Goal: Task Accomplishment & Management: Manage account settings

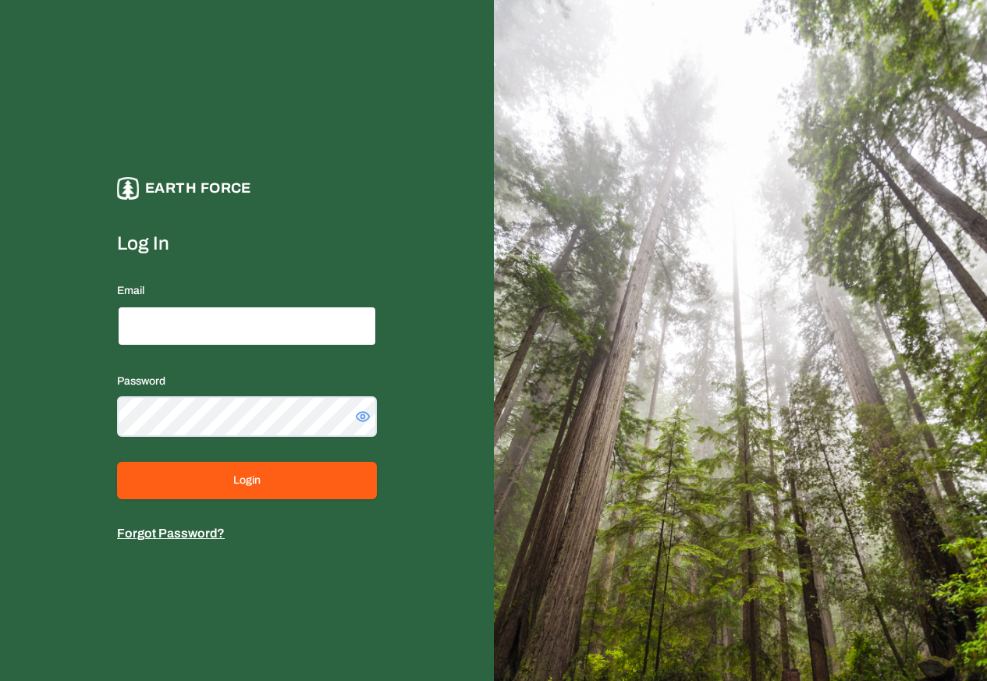
click at [176, 327] on input "Email" at bounding box center [247, 326] width 260 height 41
paste input "**********"
type input "**********"
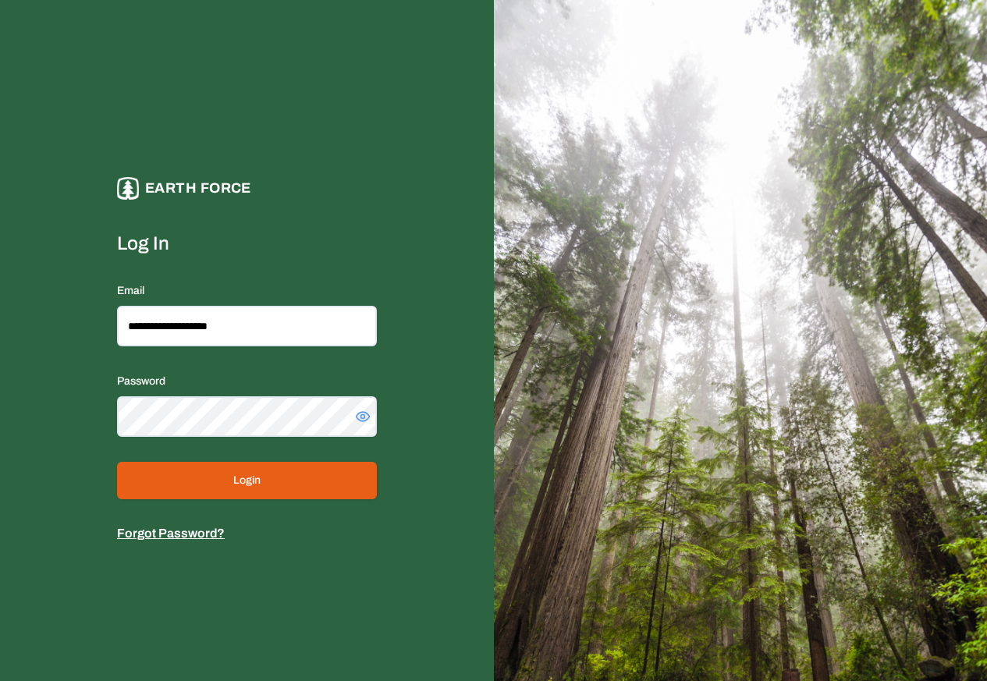
click at [161, 481] on button "Login" at bounding box center [247, 480] width 260 height 37
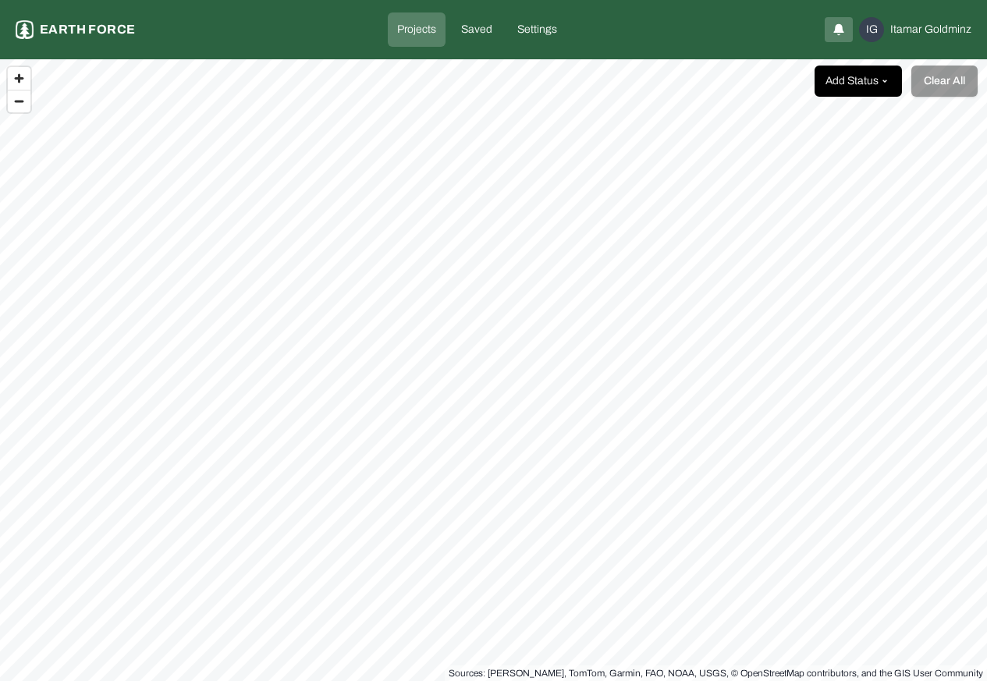
click at [855, 82] on html "Projects Earth force Projects Saved Settings IG [PERSON_NAME] Add Status Clear …" at bounding box center [493, 340] width 987 height 681
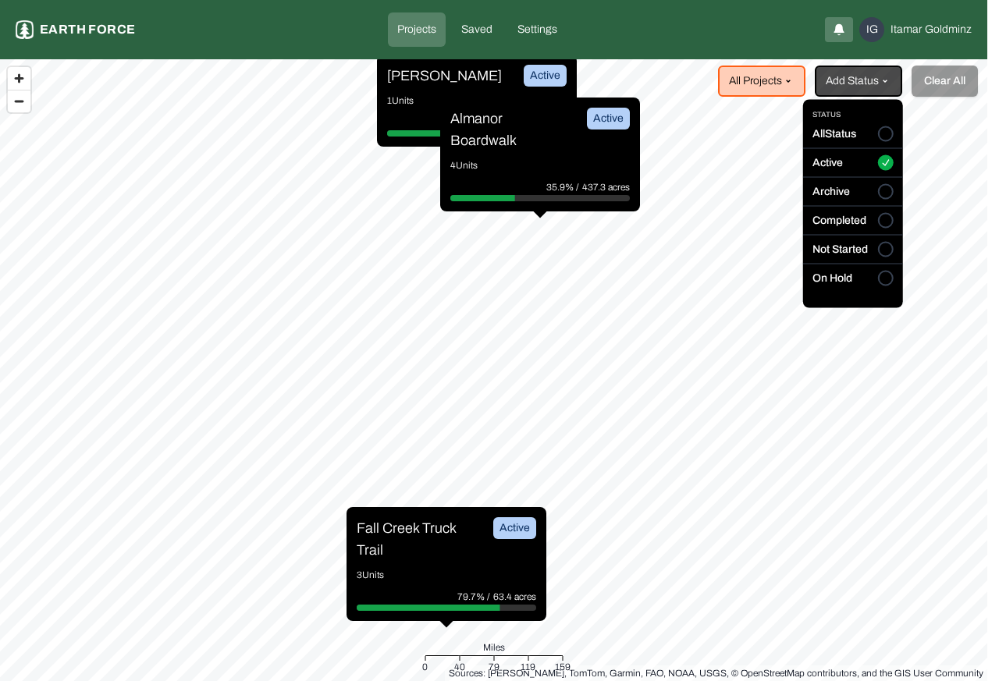
click at [737, 82] on html "Projects Earth force Projects Saved Settings IG [PERSON_NAME] All Projects Add …" at bounding box center [499, 340] width 999 height 681
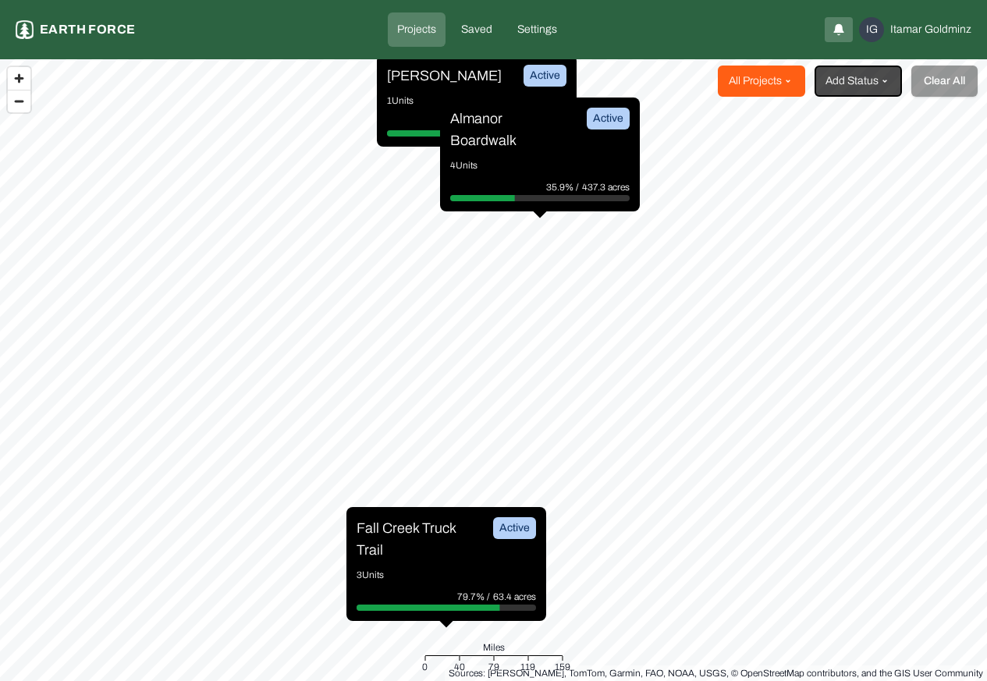
click at [762, 80] on html "Projects Earth force Projects Saved Settings IG [PERSON_NAME] All Projects Add …" at bounding box center [493, 340] width 987 height 681
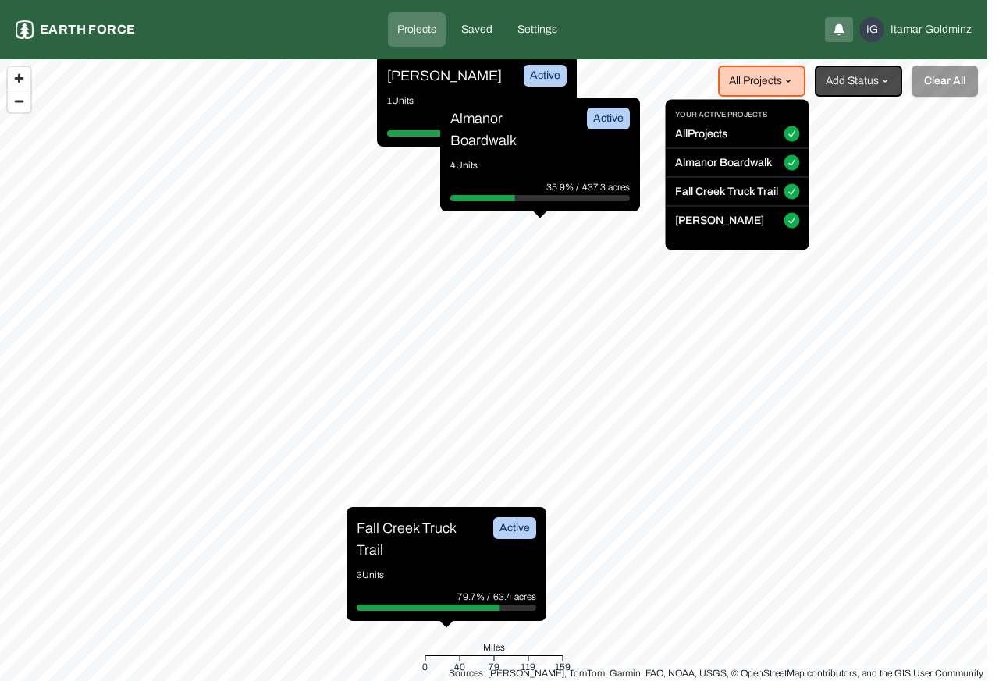
click at [482, 100] on html "Projects Earth force Projects Saved Settings IG [PERSON_NAME] All Projects Add …" at bounding box center [499, 340] width 999 height 681
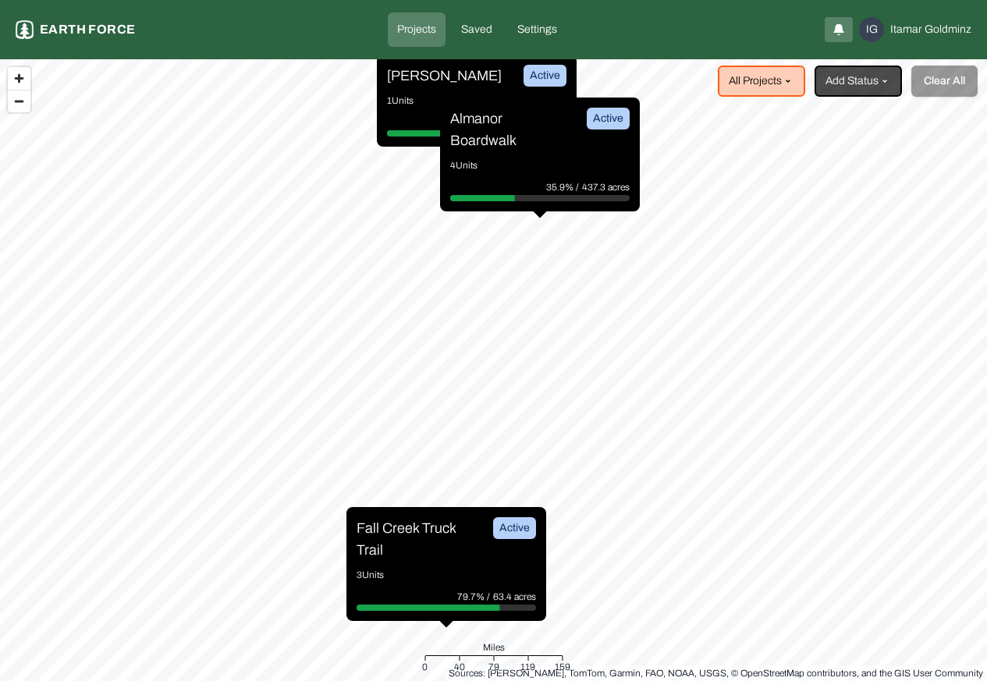
click at [477, 121] on p "Almanor Boardwalk" at bounding box center [508, 130] width 117 height 44
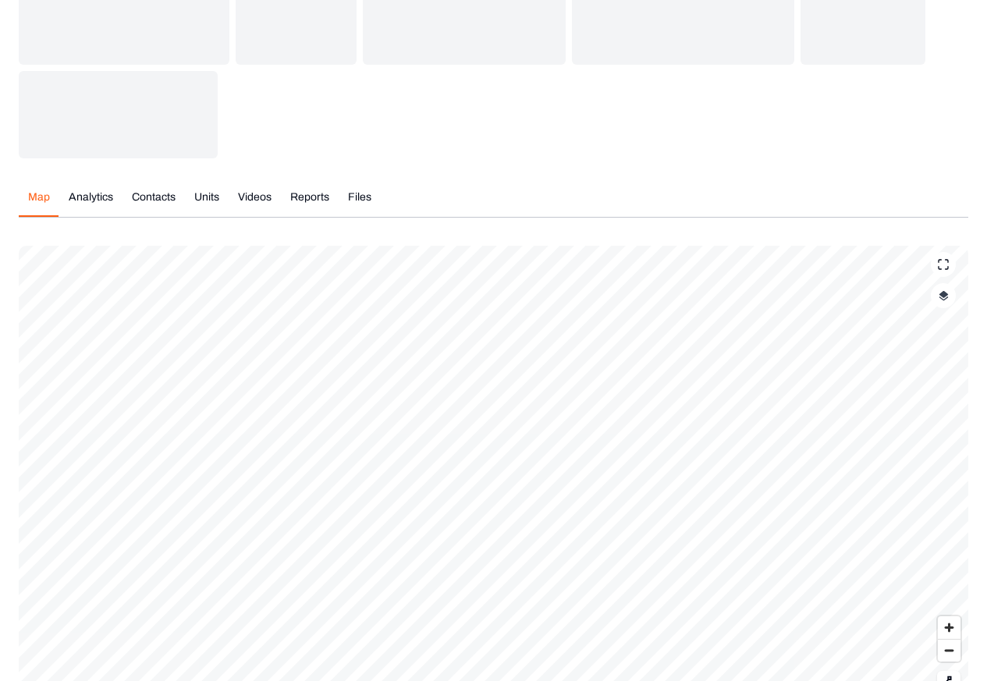
scroll to position [246, 0]
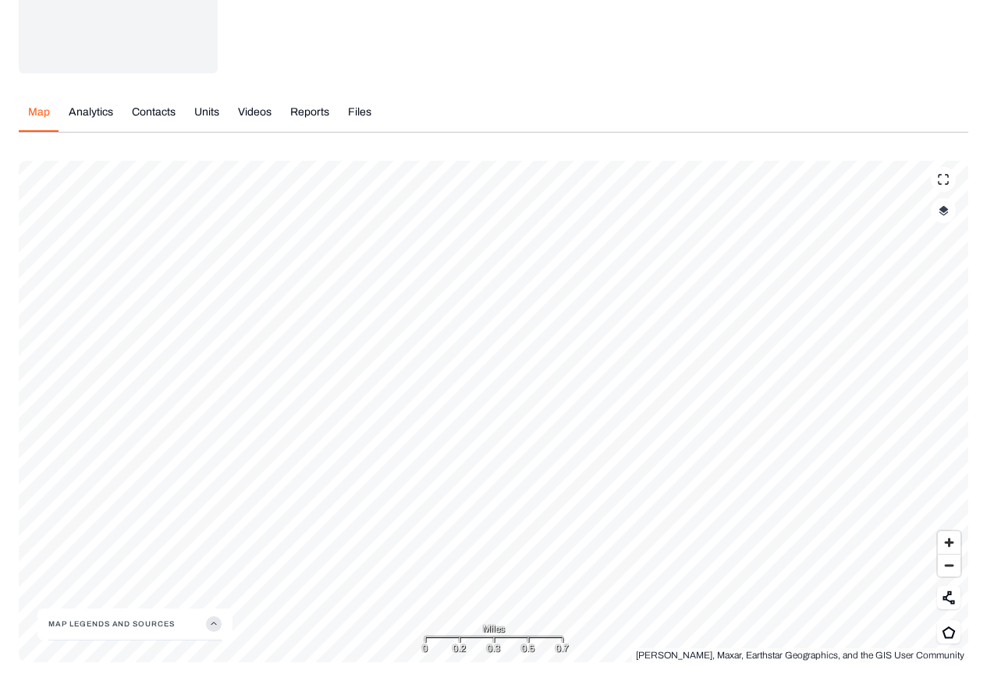
click at [73, 623] on button "Map Legends And Sources" at bounding box center [134, 624] width 173 height 31
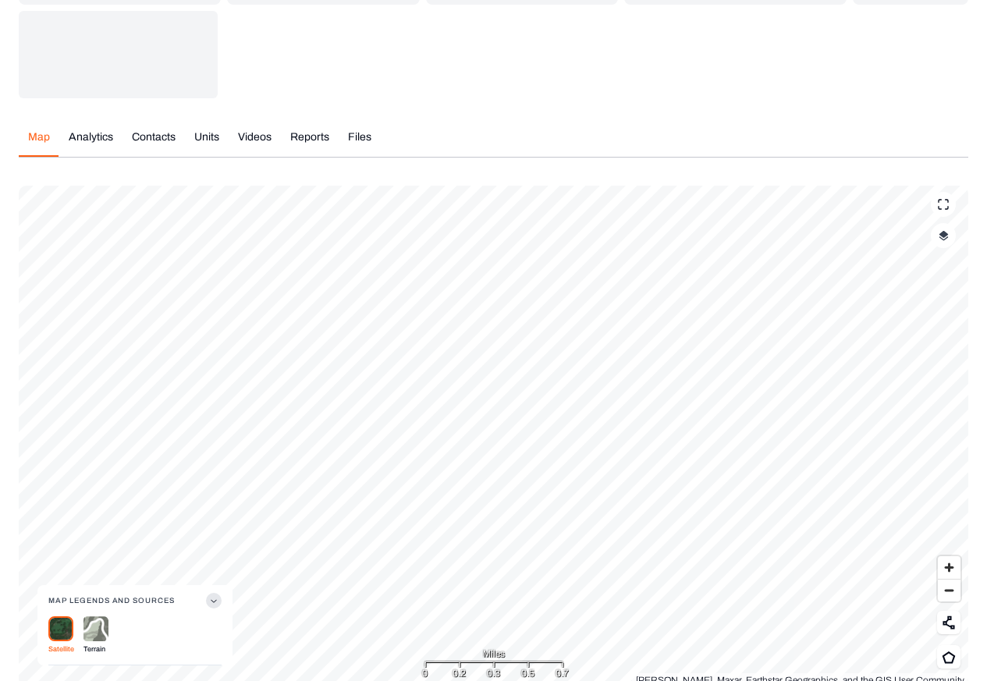
click at [203, 585] on button "Map Legends And Sources" at bounding box center [134, 600] width 173 height 31
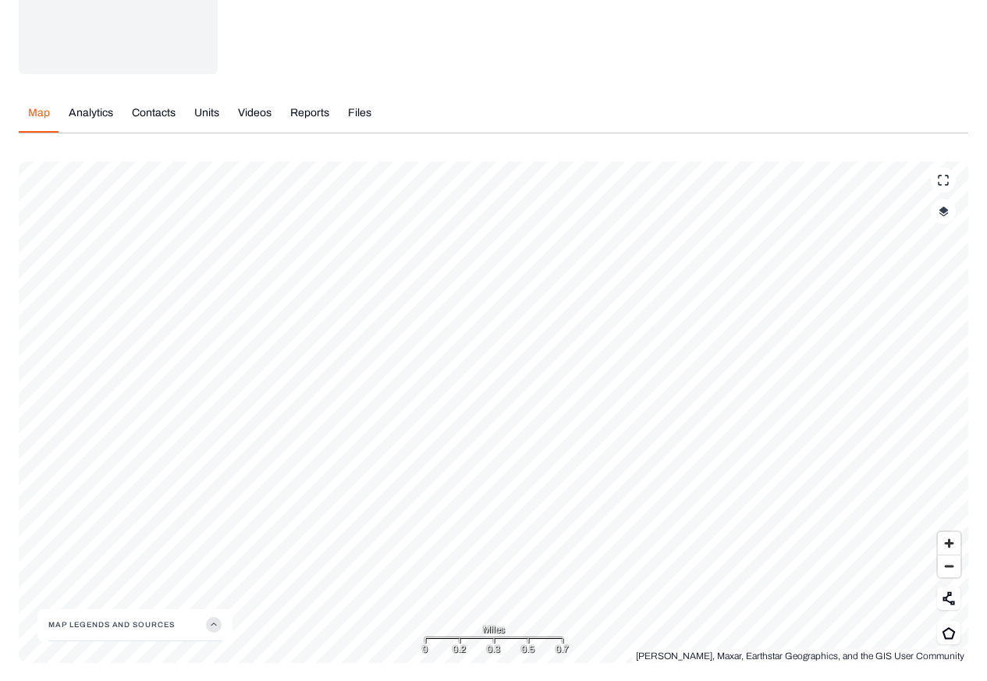
click at [91, 114] on div "Total Completion 157.2 AC (35.9%) Project Total 437.3 AC 157 Total Acres 0 Last…" at bounding box center [494, 262] width 950 height 801
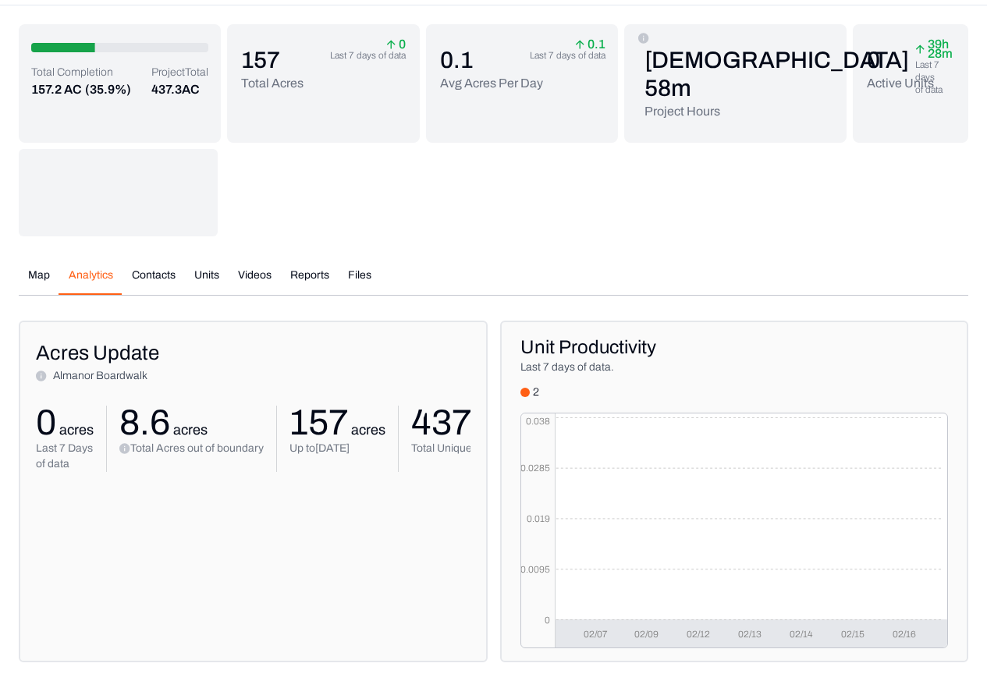
scroll to position [106, 0]
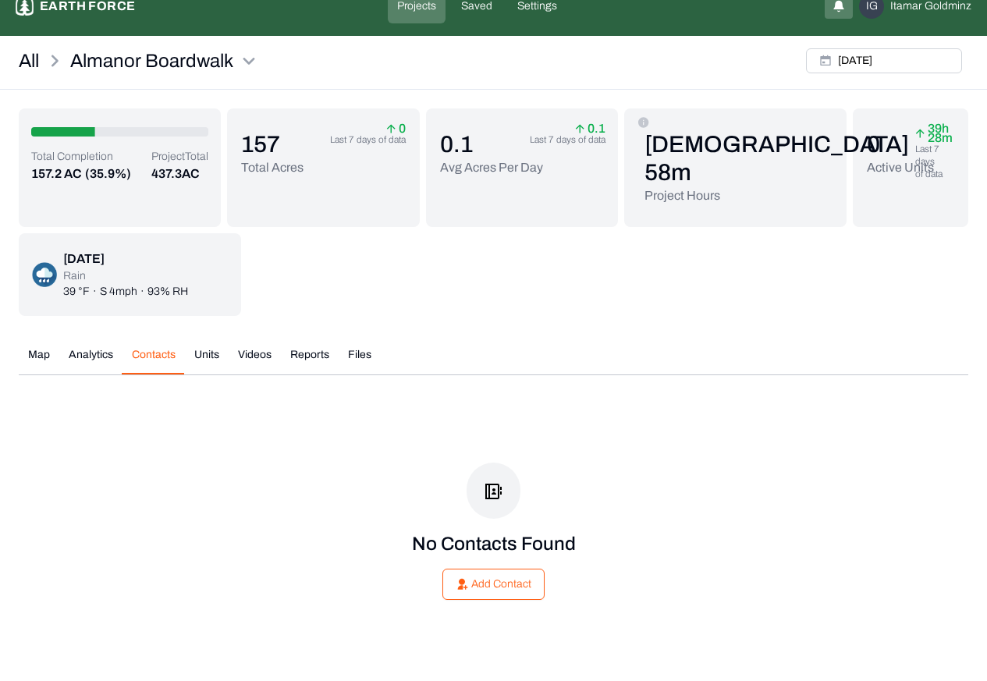
scroll to position [23, 0]
click at [150, 275] on p "Rain" at bounding box center [125, 276] width 125 height 16
click at [485, 589] on p "Add Contact" at bounding box center [501, 585] width 60 height 16
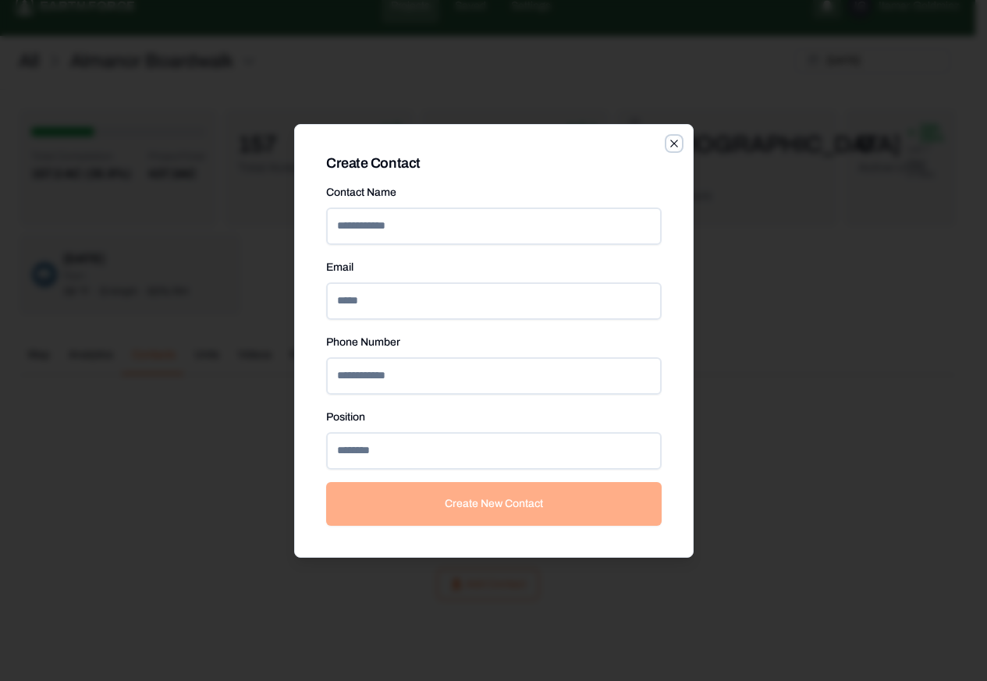
click at [681, 144] on div "Create Contact Contact Name Email Phone Number Position Create New Contact Close" at bounding box center [494, 341] width 400 height 434
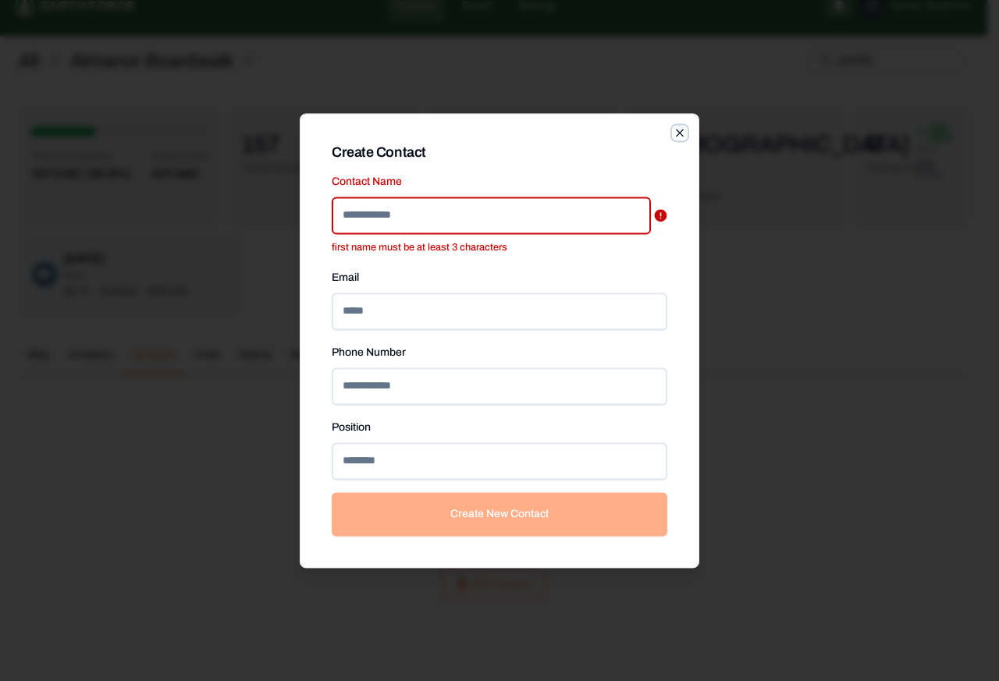
click at [680, 133] on icon "button" at bounding box center [679, 132] width 7 height 7
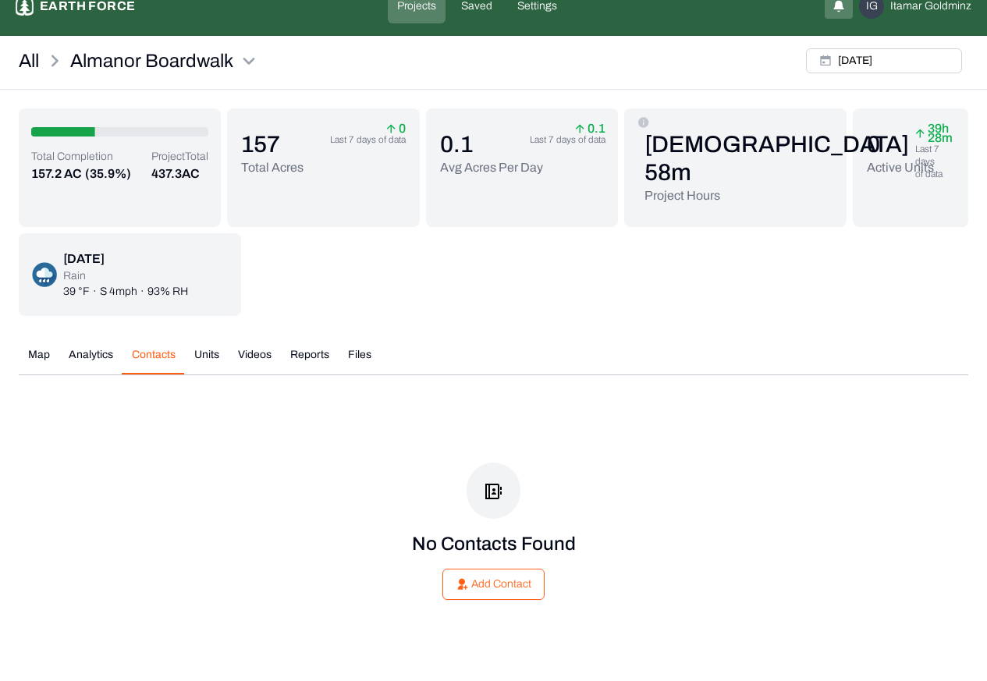
click at [201, 356] on button "Units" at bounding box center [207, 360] width 44 height 27
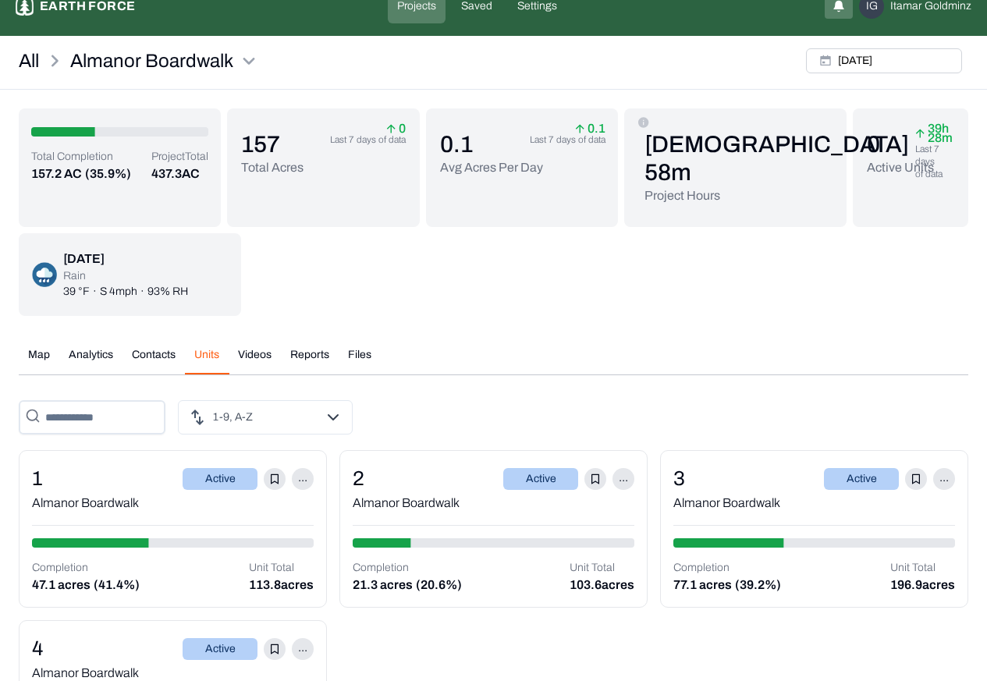
click at [299, 484] on html "Almanor Boardwalk Earth force Projects Saved Settings IG [PERSON_NAME] All Alma…" at bounding box center [493, 387] width 987 height 820
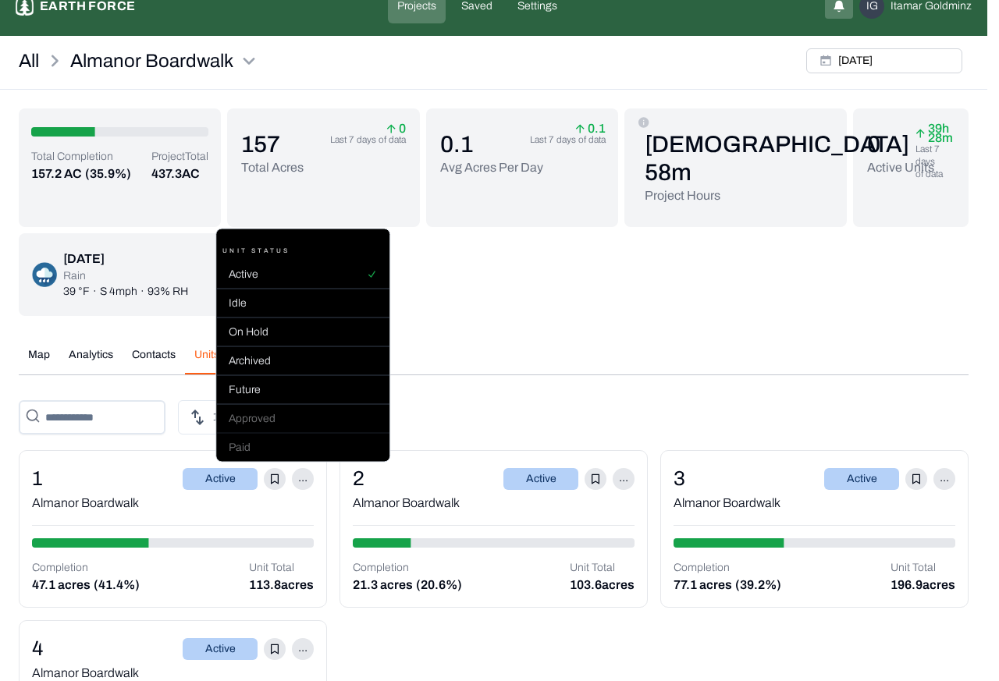
click at [266, 467] on html "Almanor Boardwalk Earth force Projects Saved Settings IG [PERSON_NAME] All Alma…" at bounding box center [499, 387] width 999 height 820
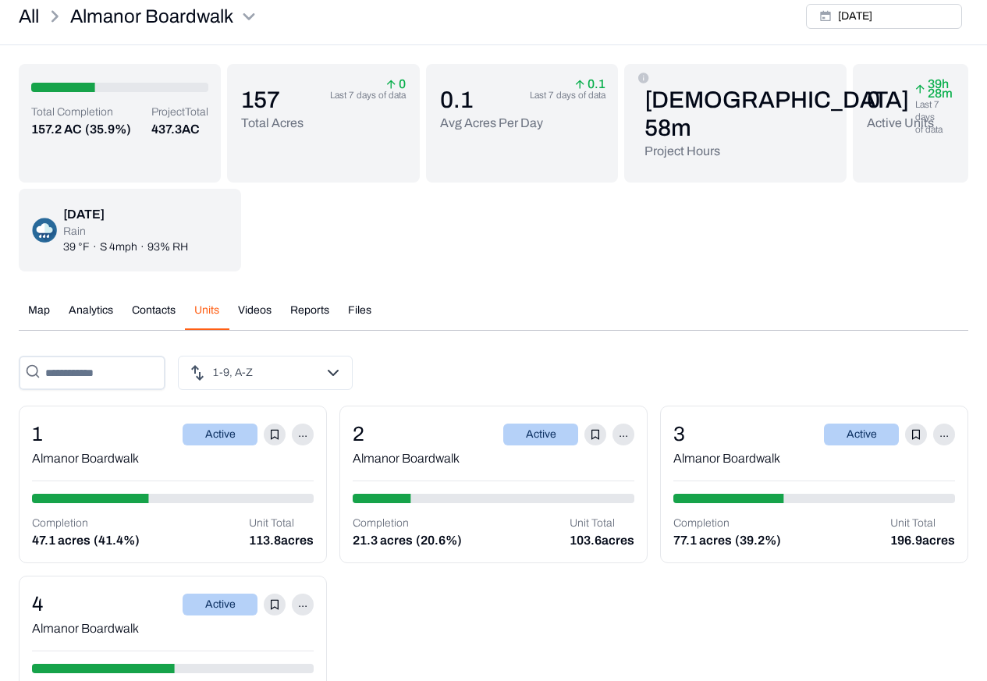
scroll to position [138, 0]
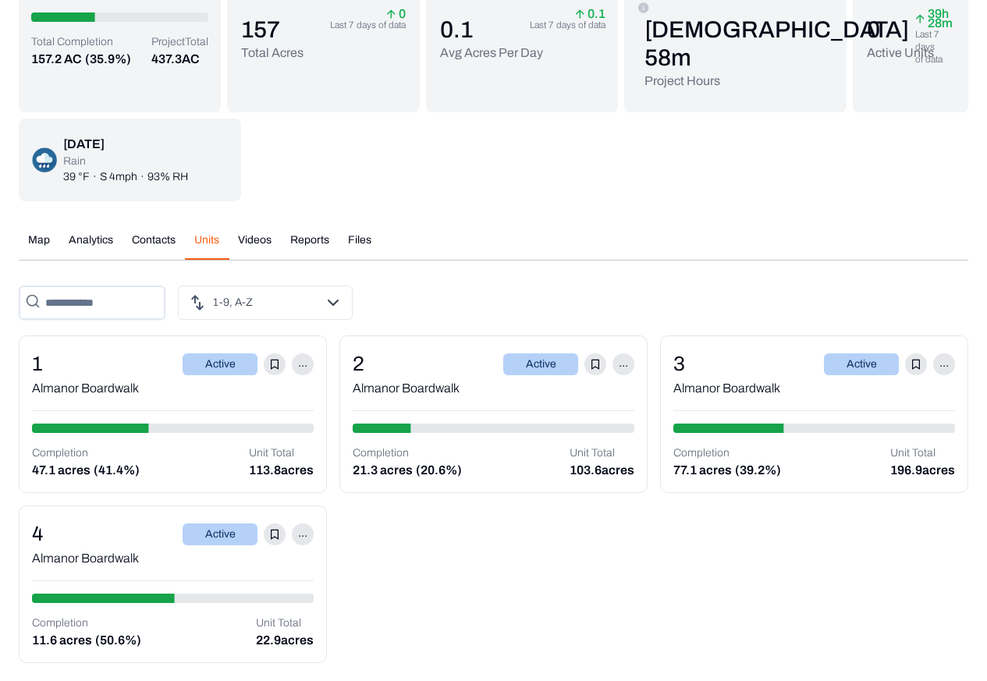
click at [76, 361] on div "1 Active ..." at bounding box center [173, 364] width 282 height 30
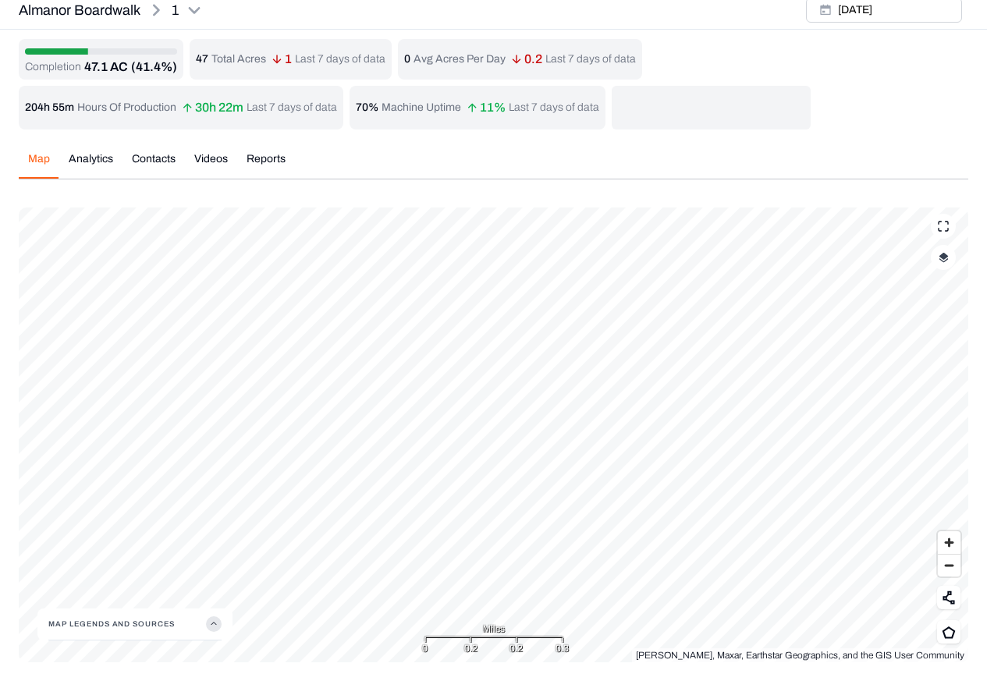
scroll to position [5, 0]
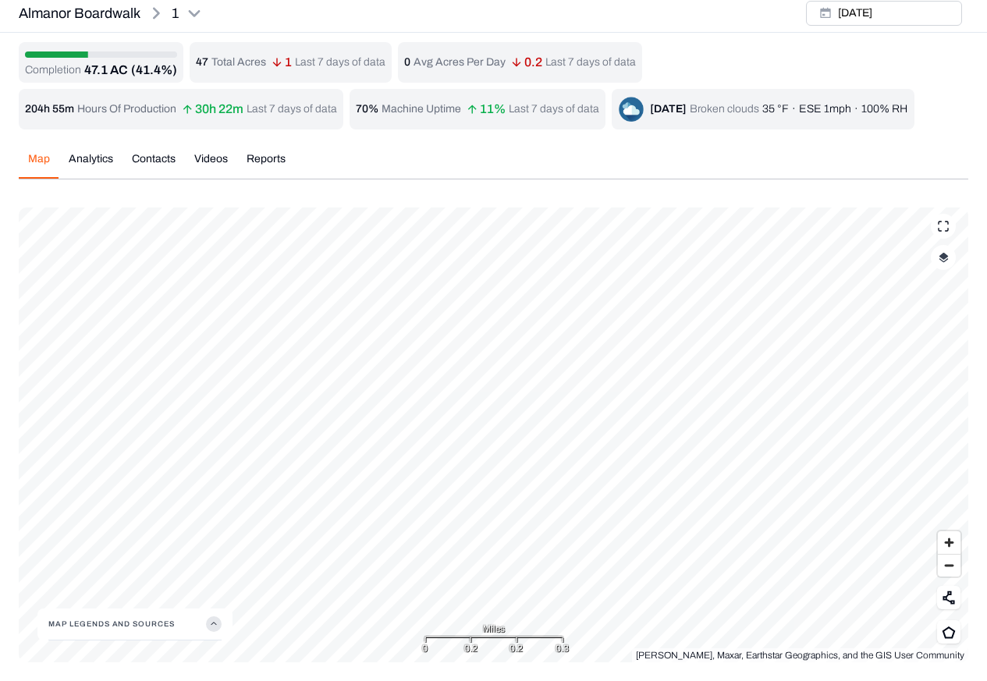
click at [83, 158] on div "Completion 47.1 AC (41.4%) 47 Total Acres 1 Last 7 days of data 0 Avg Acres Per…" at bounding box center [494, 352] width 950 height 620
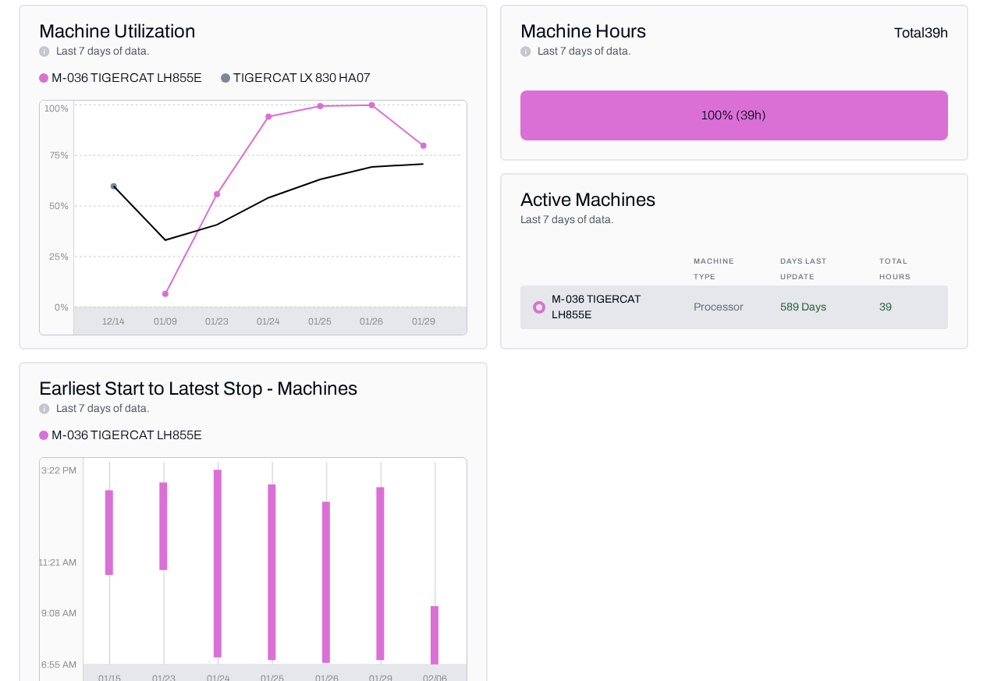
scroll to position [609, 0]
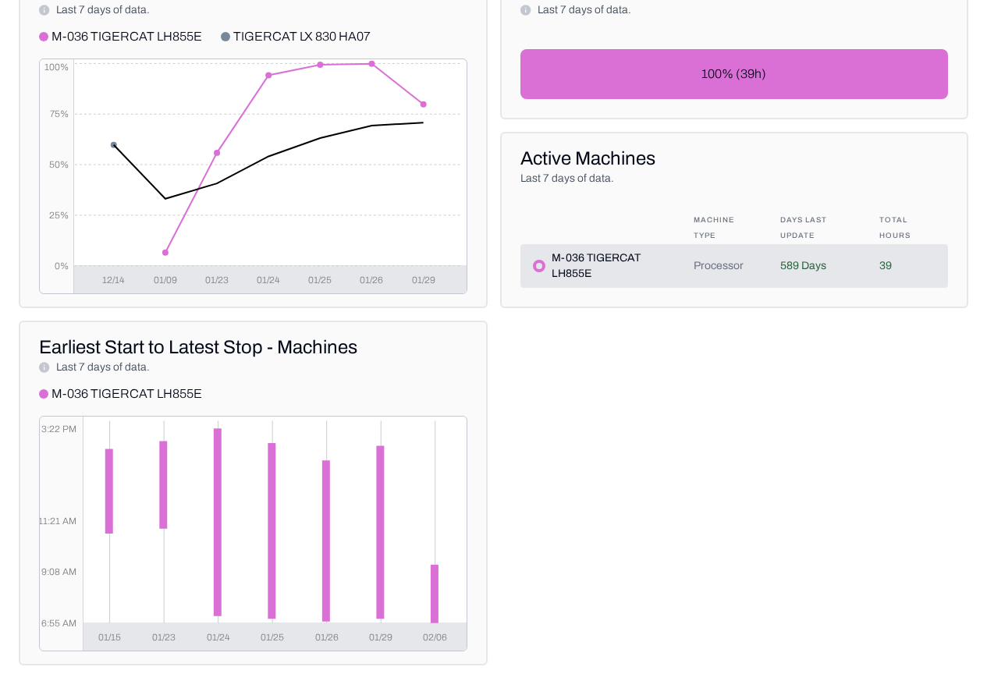
click at [146, 15] on p "Last 7 days of data." at bounding box center [100, 10] width 100 height 16
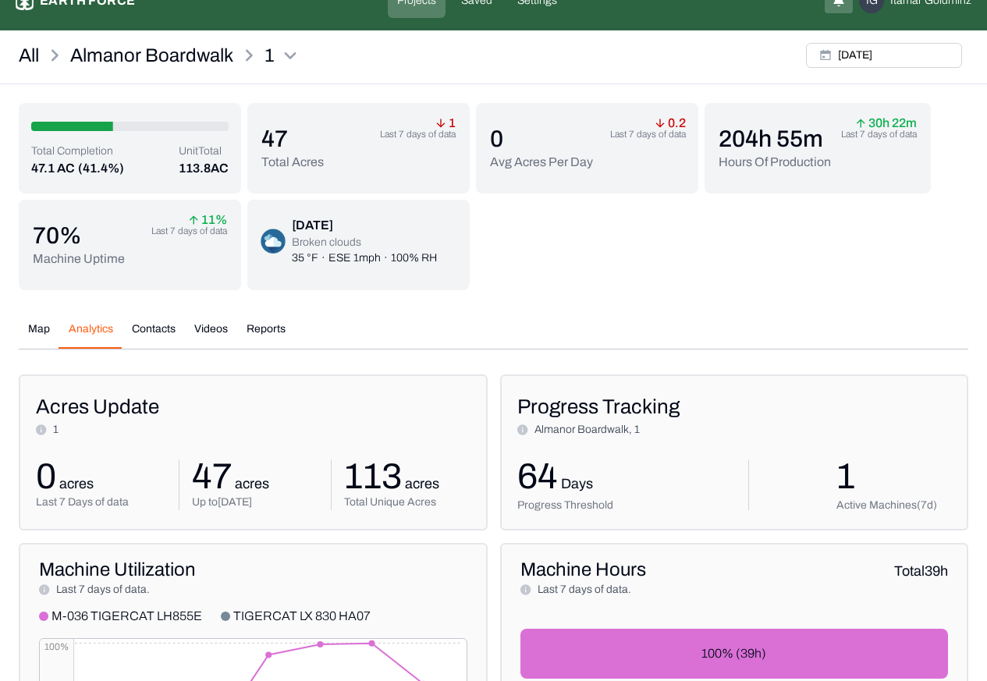
scroll to position [0, 0]
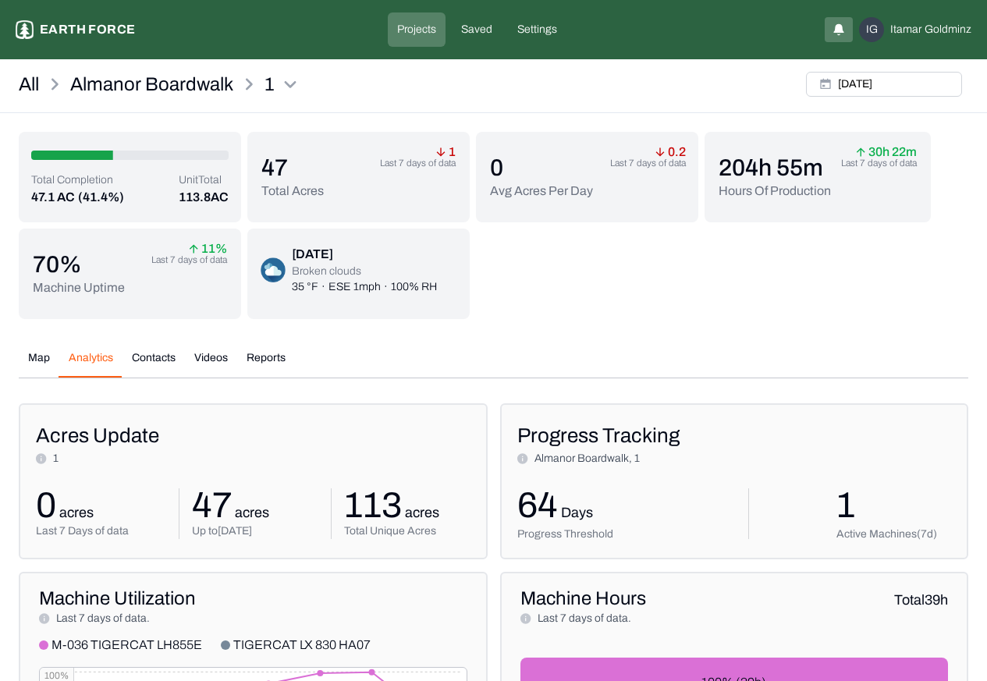
click at [140, 351] on button "Contacts" at bounding box center [154, 363] width 62 height 27
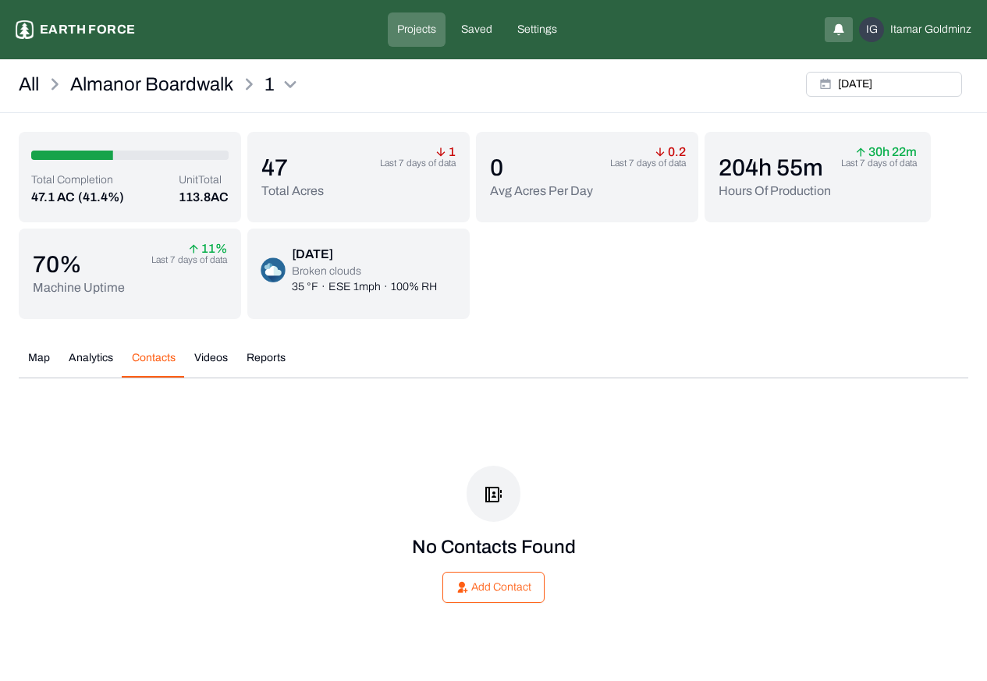
click at [204, 359] on button "Videos" at bounding box center [211, 363] width 52 height 27
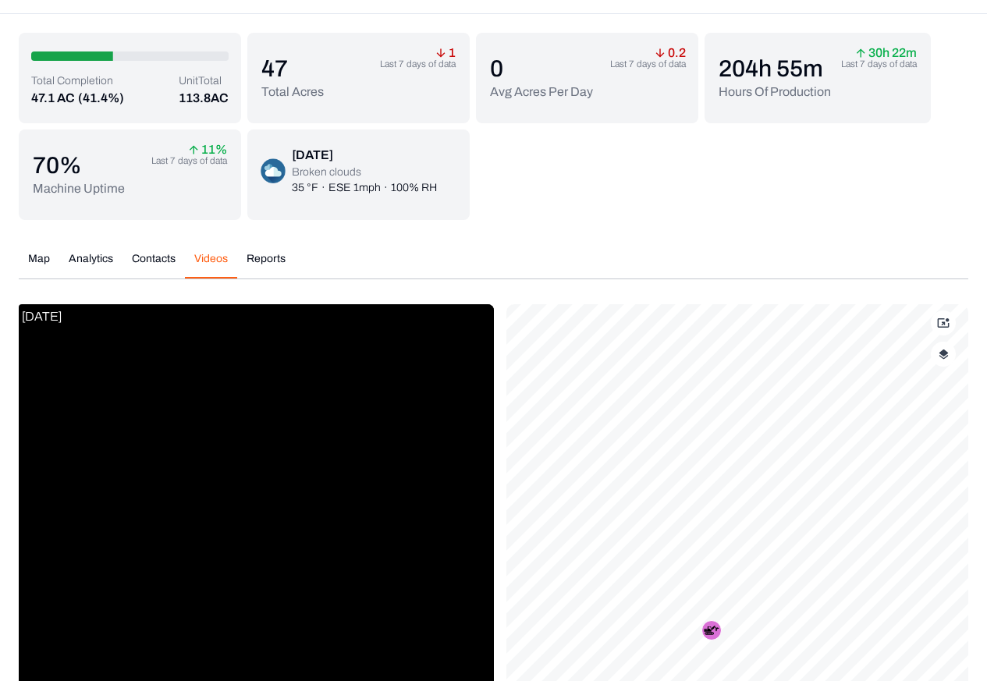
scroll to position [291, 0]
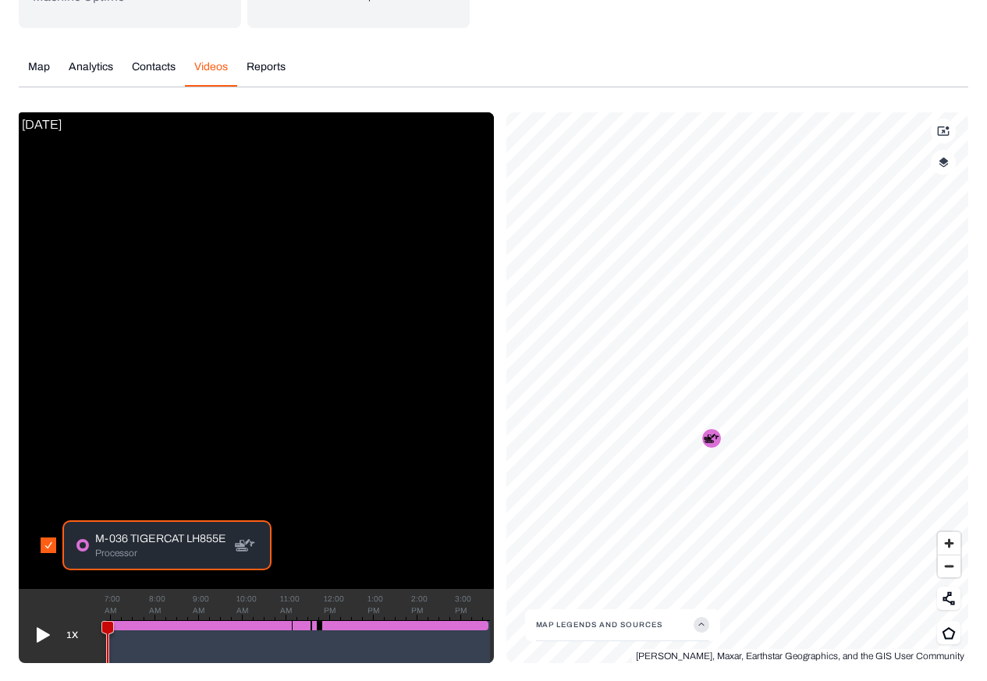
click at [267, 83] on button "Reports" at bounding box center [266, 72] width 58 height 27
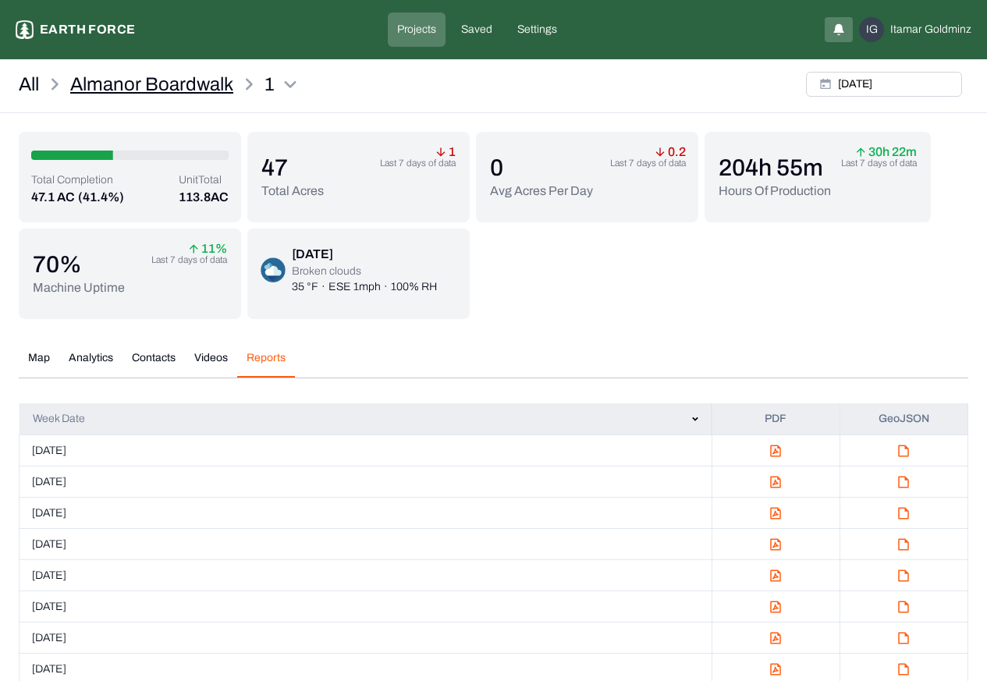
click at [113, 84] on p "Almanor Boardwalk" at bounding box center [151, 84] width 163 height 25
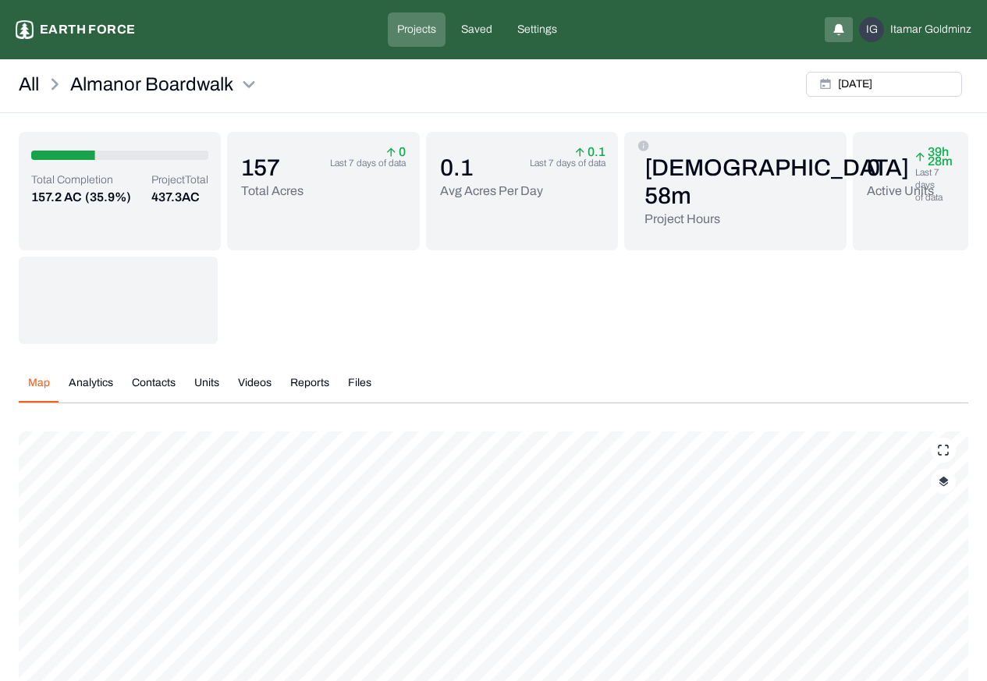
click at [412, 31] on p "Projects" at bounding box center [416, 30] width 39 height 16
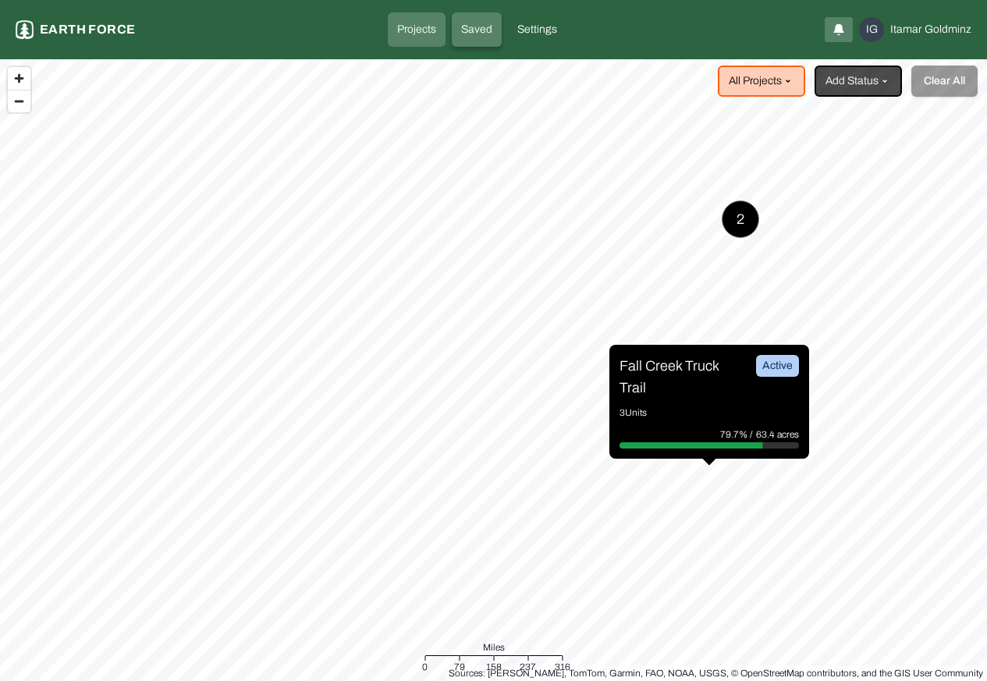
click at [478, 30] on p "Saved" at bounding box center [476, 30] width 31 height 16
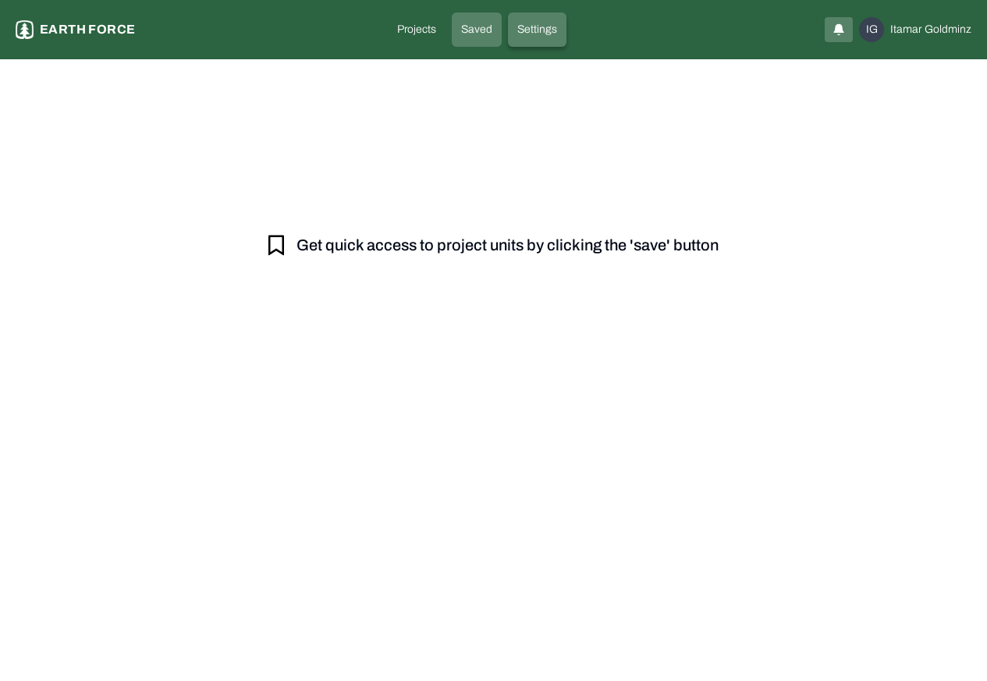
click at [535, 30] on p "Settings" at bounding box center [537, 30] width 40 height 16
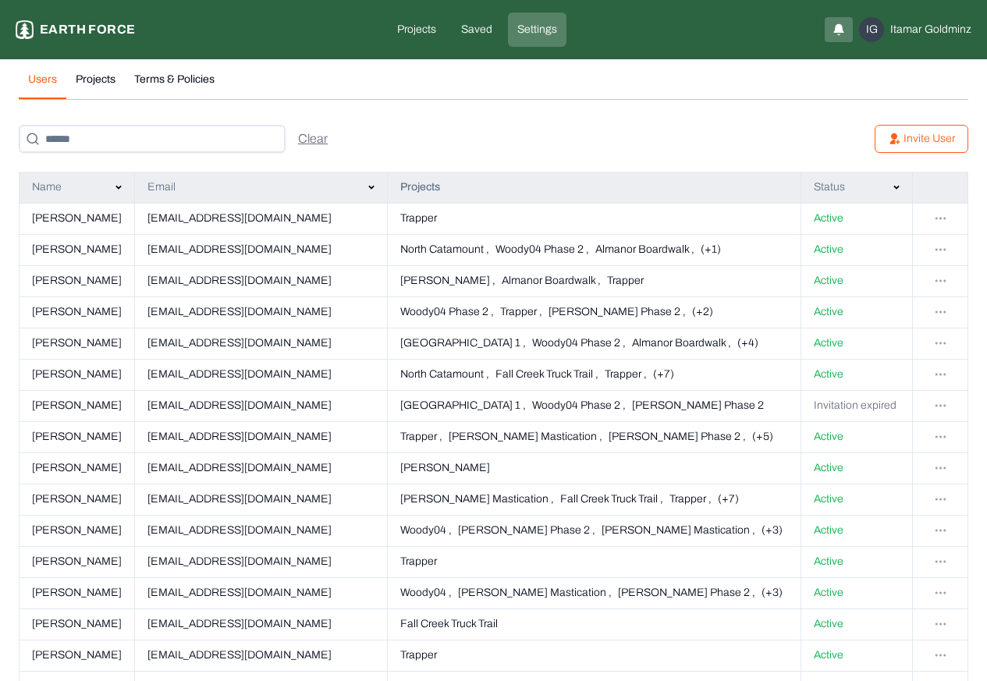
click at [940, 217] on html "Settings Earth force Projects Saved Settings IG [PERSON_NAME] Users Projects Te…" at bounding box center [493, 528] width 987 height 1056
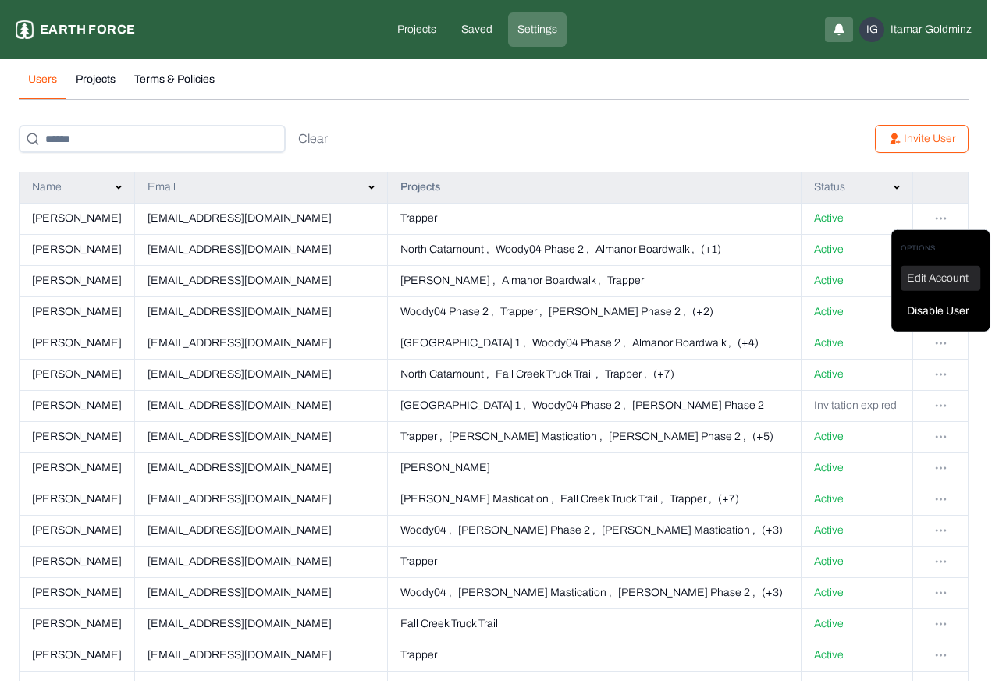
click at [927, 279] on div "Edit Account" at bounding box center [940, 278] width 80 height 25
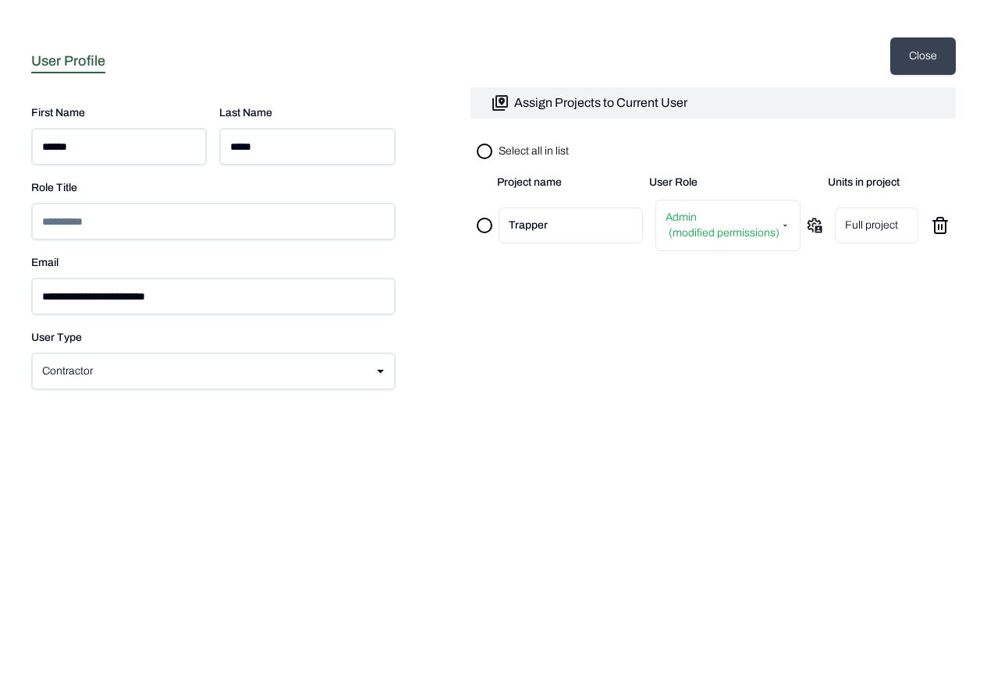
click at [702, 137] on html "**********" at bounding box center [493, 68] width 987 height 137
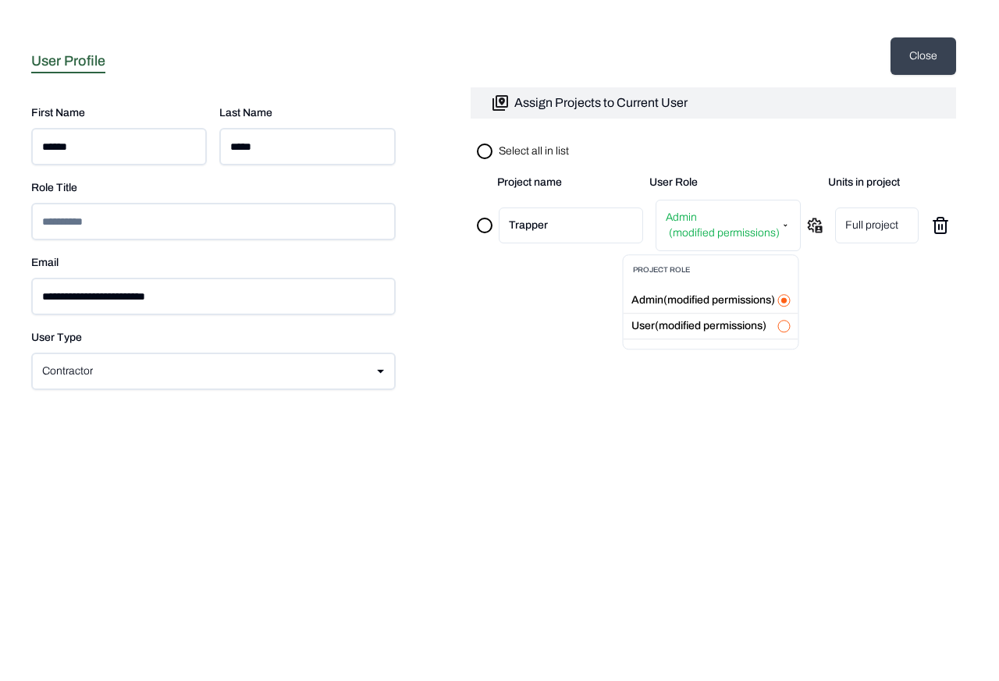
click at [922, 58] on html "**********" at bounding box center [499, 68] width 999 height 137
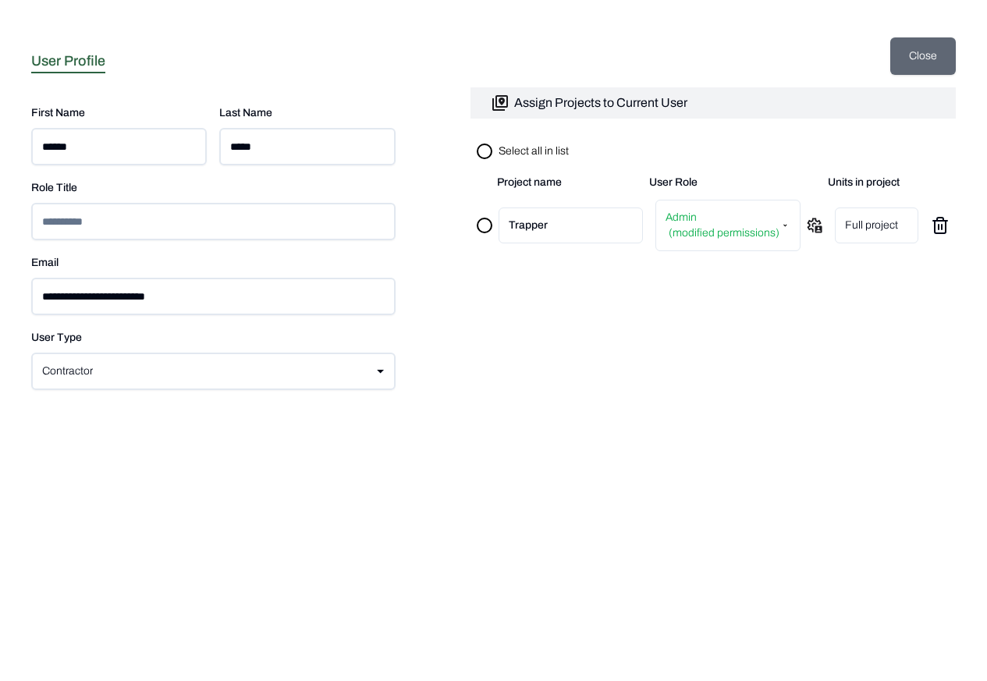
click at [925, 55] on button "Close" at bounding box center [923, 55] width 66 height 37
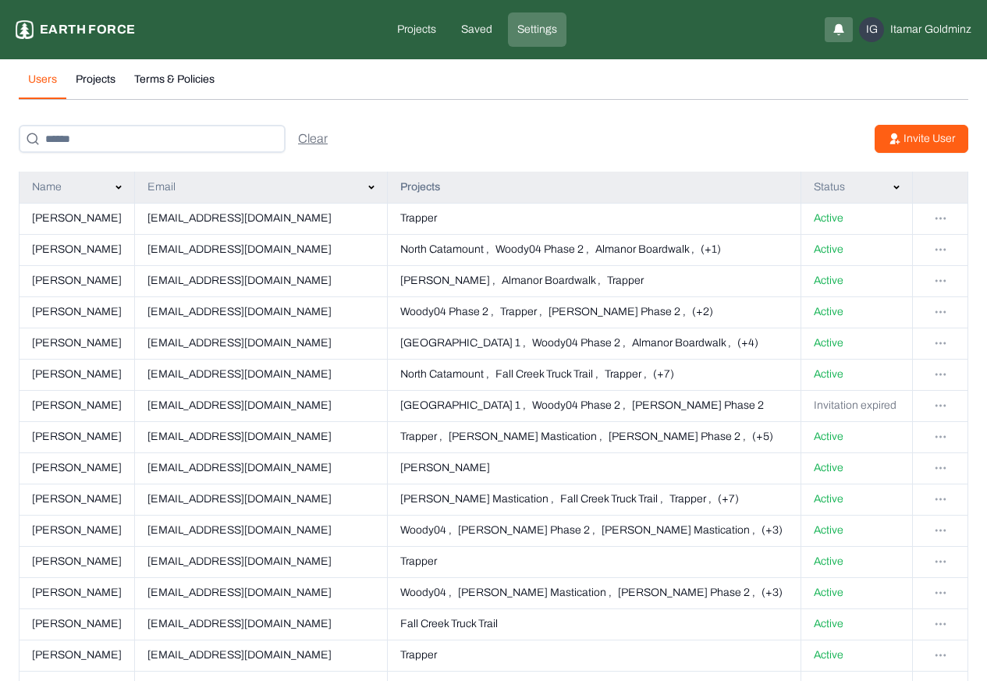
click at [918, 140] on p "Invite User" at bounding box center [929, 139] width 51 height 16
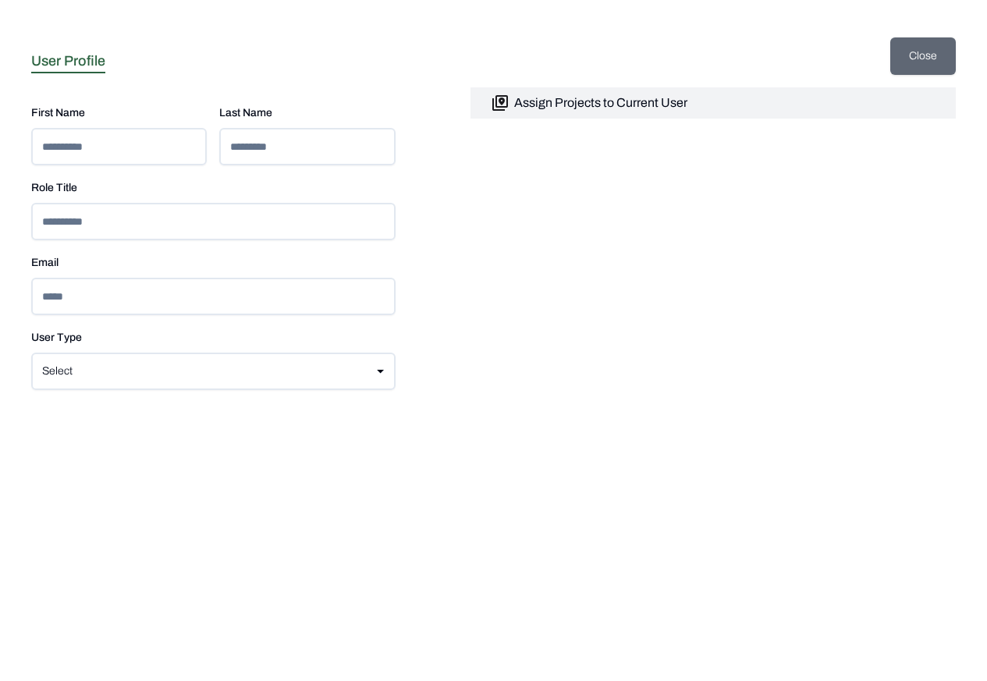
click at [923, 55] on button "Close" at bounding box center [923, 55] width 66 height 37
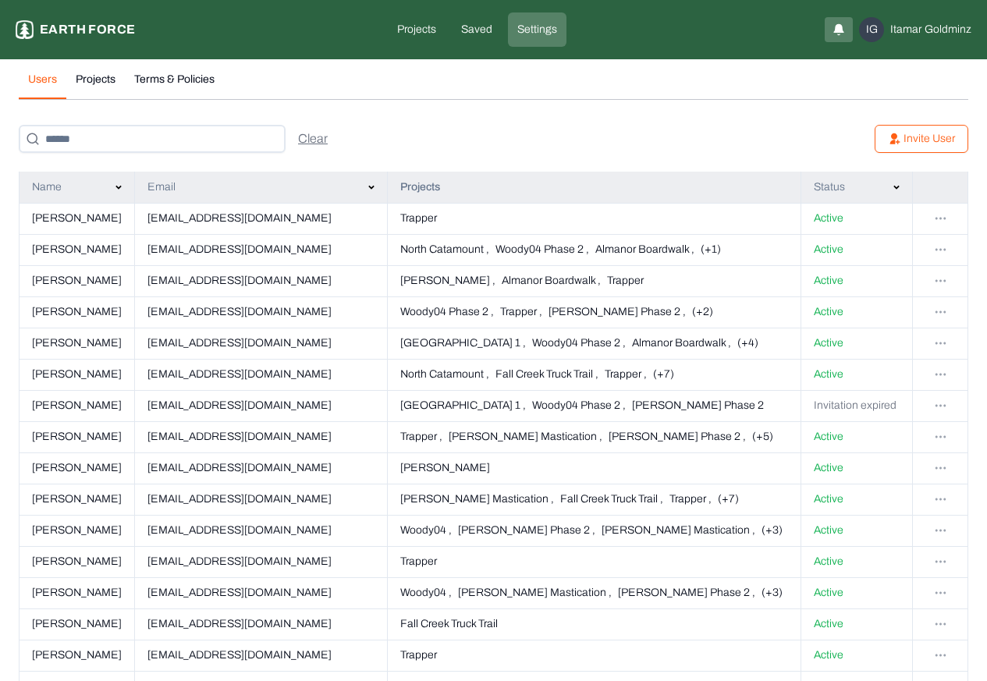
click at [94, 80] on button "Projects" at bounding box center [95, 85] width 59 height 27
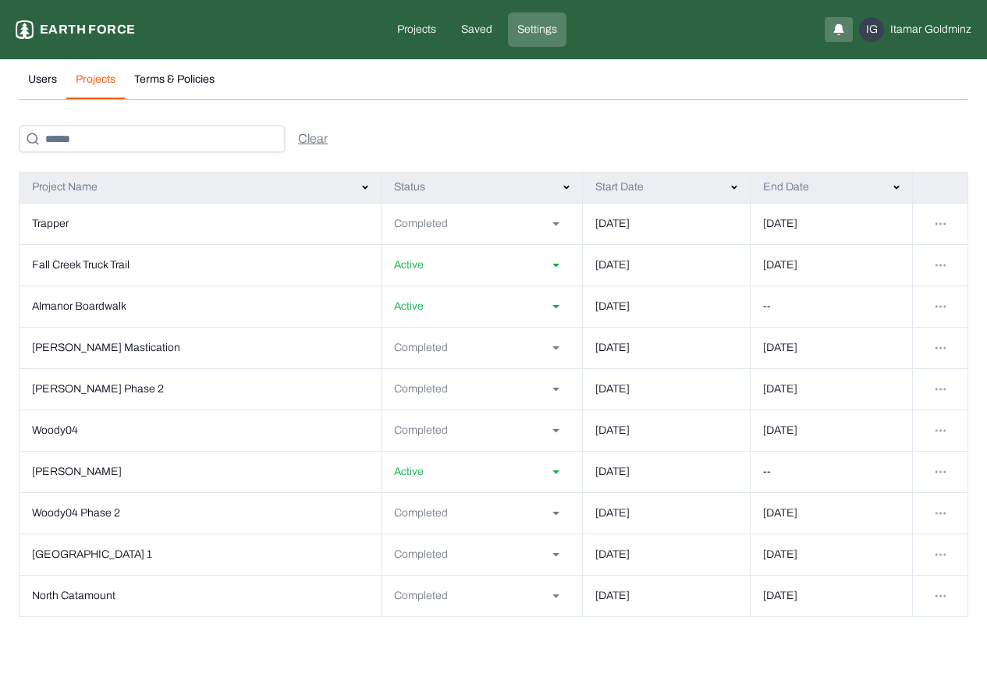
click at [531, 270] on html "Settings Earth force Projects Saved Settings IG [PERSON_NAME] Users Projects Te…" at bounding box center [493, 318] width 987 height 636
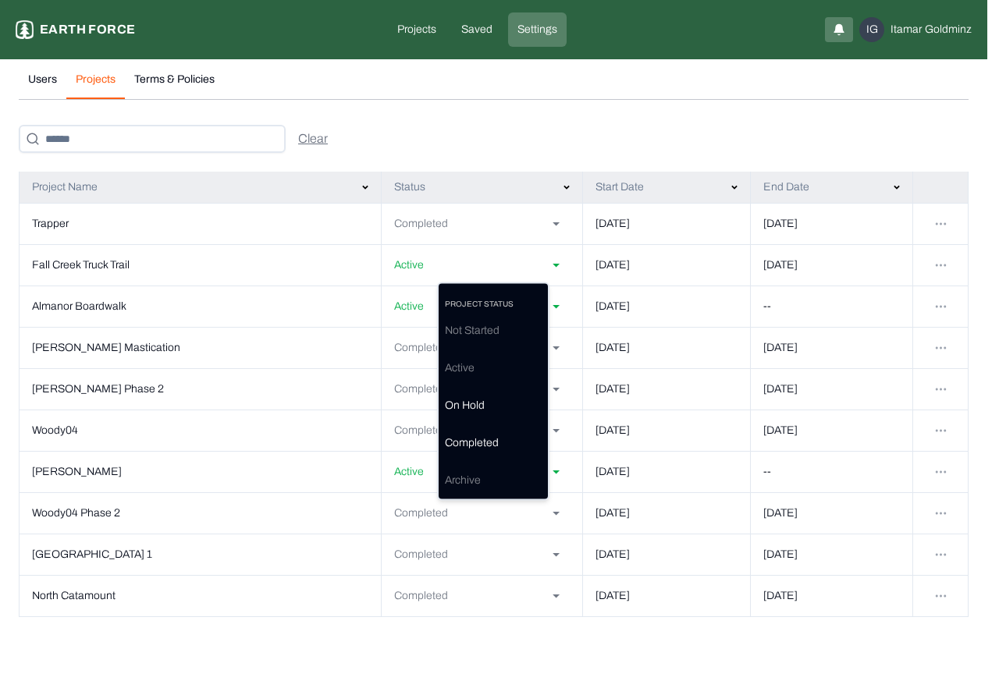
click at [935, 270] on html "Settings Earth force Projects Saved Settings IG [PERSON_NAME] Users Projects Te…" at bounding box center [499, 318] width 999 height 636
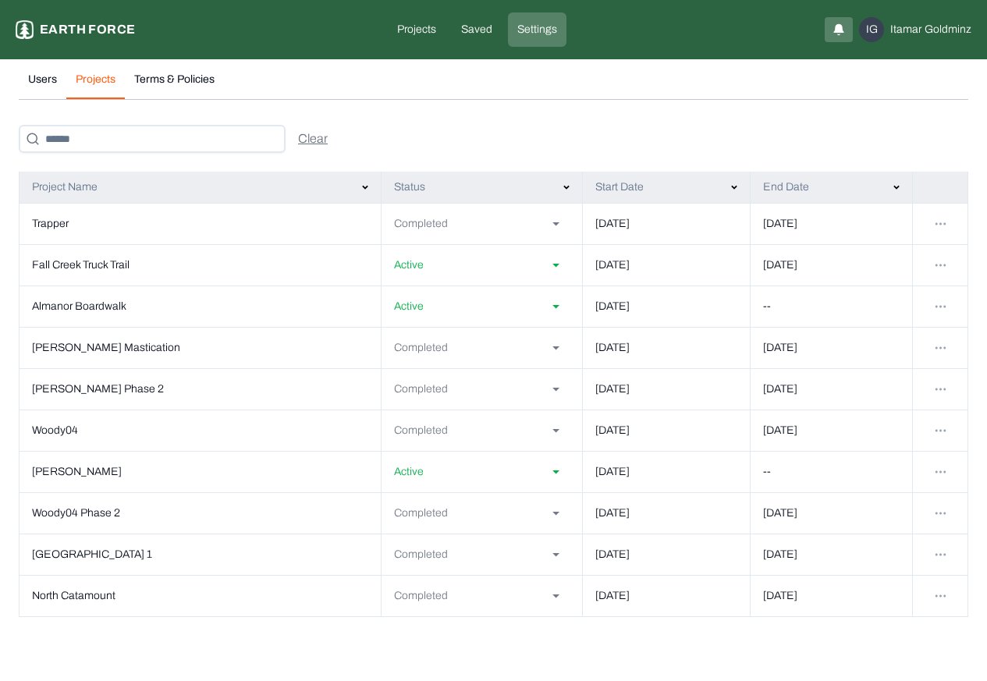
click at [937, 275] on td at bounding box center [940, 264] width 55 height 41
click at [939, 246] on td at bounding box center [940, 264] width 55 height 41
click at [925, 275] on td at bounding box center [940, 264] width 55 height 41
click at [936, 270] on html "Settings Earth force Projects Saved Settings IG [PERSON_NAME] Users Projects Te…" at bounding box center [493, 318] width 987 height 636
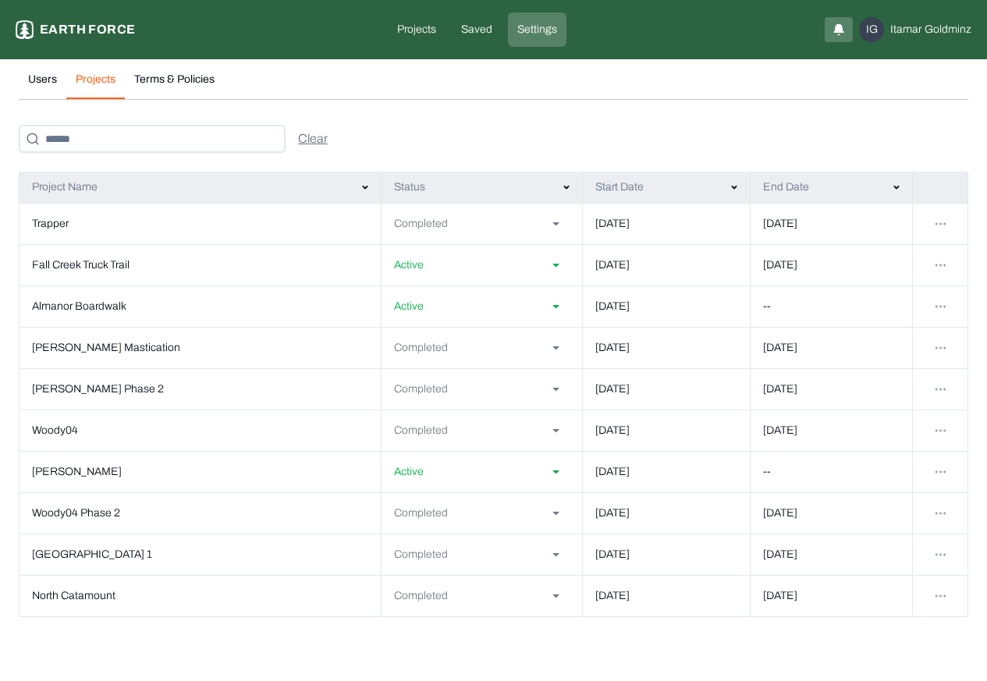
click at [936, 270] on html "Settings Earth force Projects Saved Settings IG [PERSON_NAME] Users Projects Te…" at bounding box center [493, 318] width 987 height 636
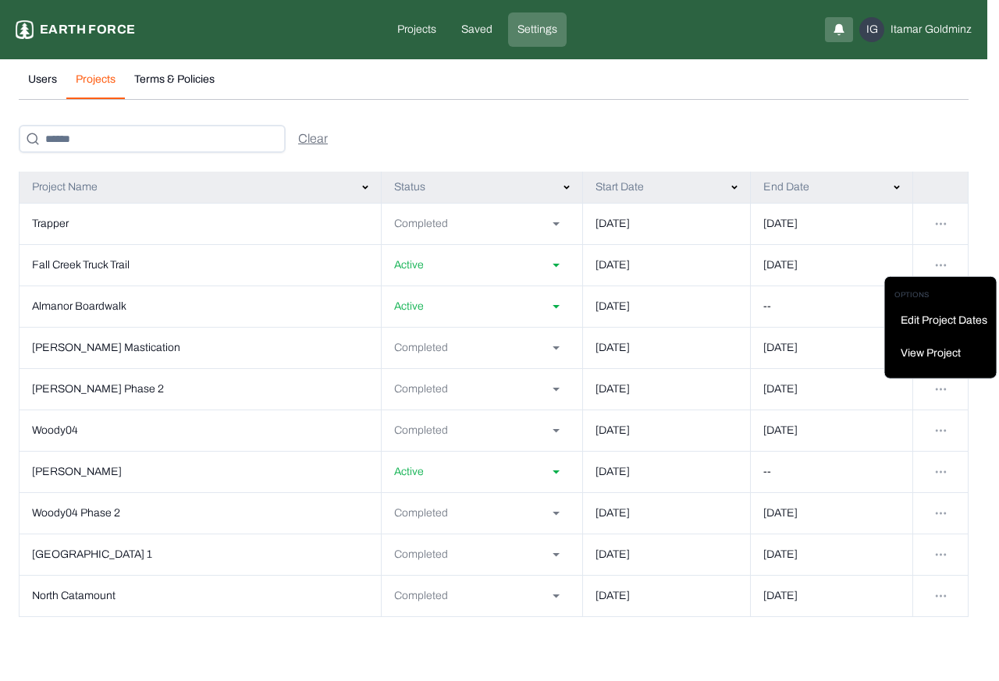
click at [168, 80] on html "Settings Earth force Projects Saved Settings IG [PERSON_NAME] Users Projects Te…" at bounding box center [499, 318] width 999 height 636
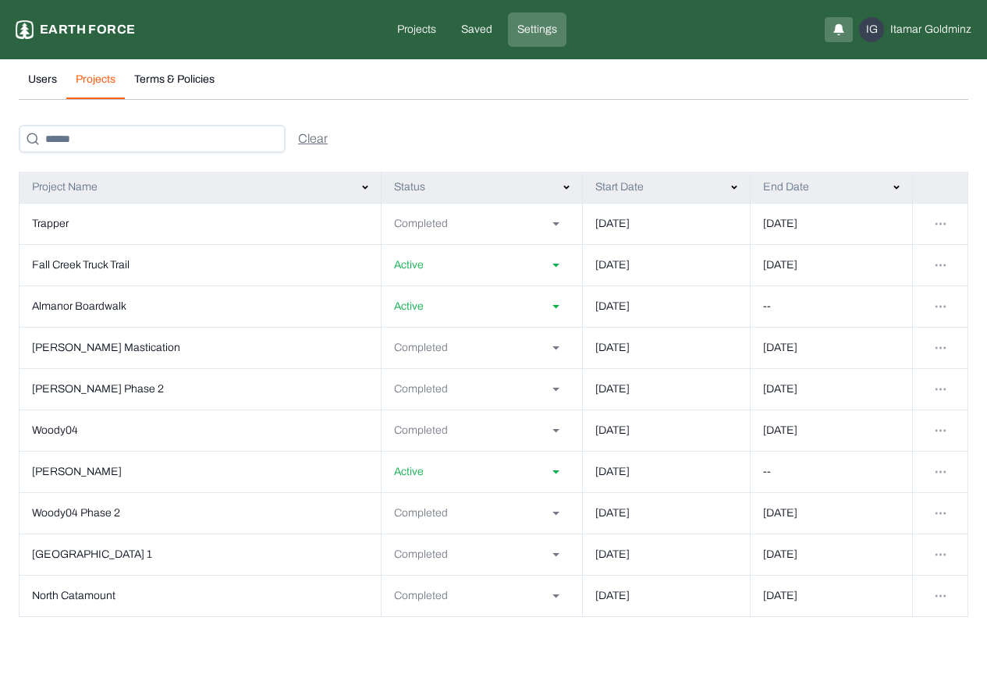
click at [173, 81] on policies "Terms & Policies" at bounding box center [174, 85] width 99 height 27
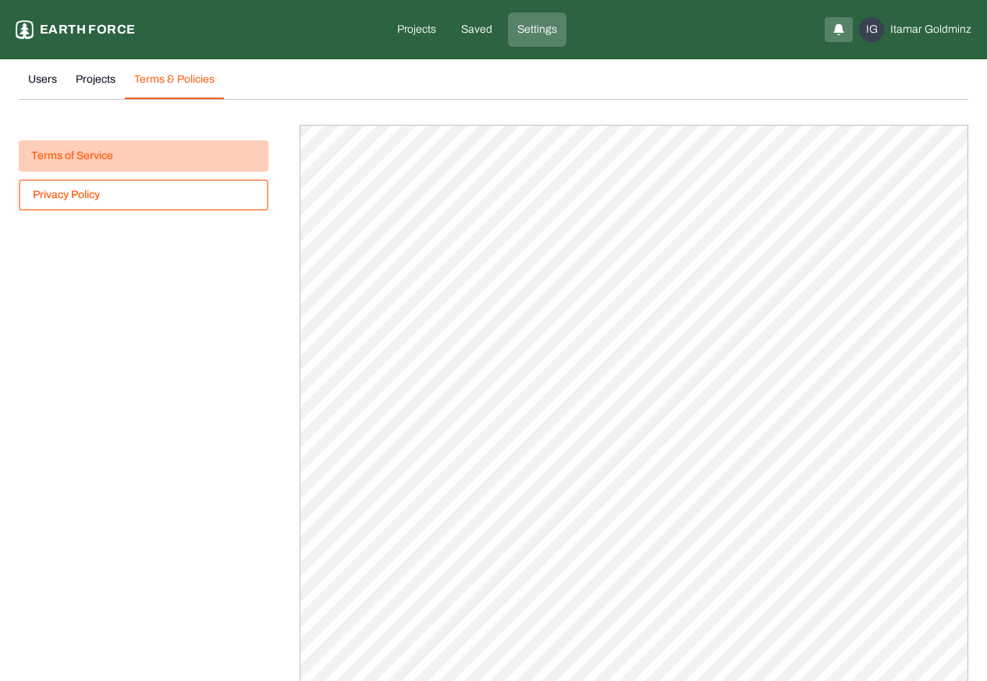
click at [83, 159] on button "Terms of Service" at bounding box center [144, 155] width 250 height 31
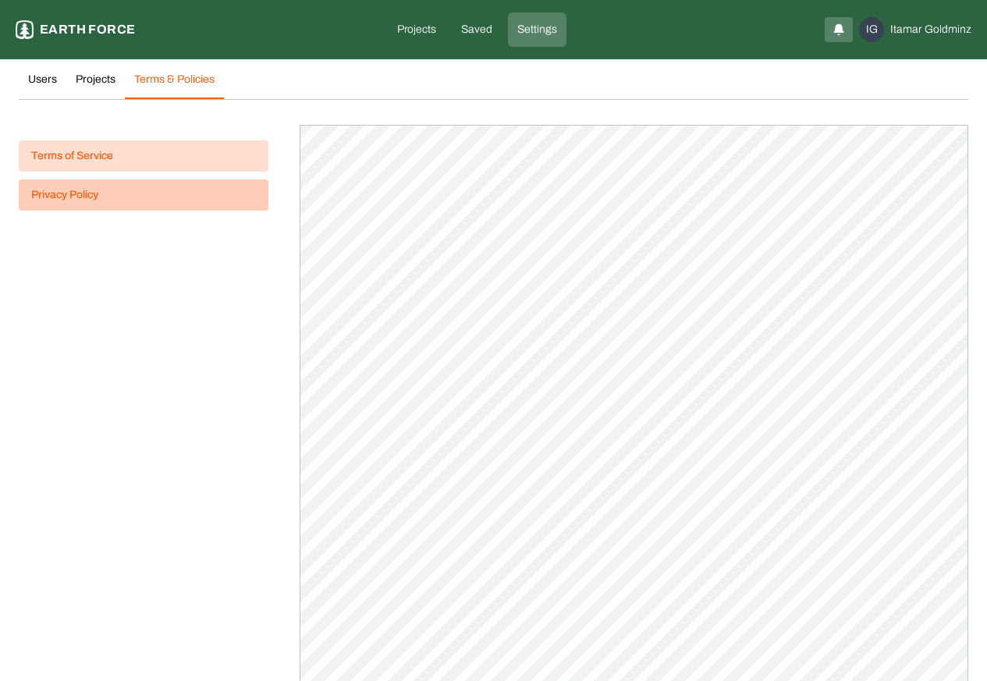
click at [82, 198] on button "Privacy Policy" at bounding box center [144, 194] width 250 height 31
